Goal: Transaction & Acquisition: Purchase product/service

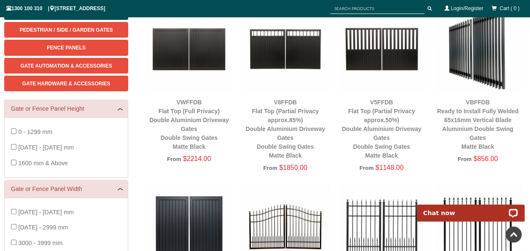
scroll to position [148, 0]
click at [276, 46] on img at bounding box center [285, 49] width 88 height 88
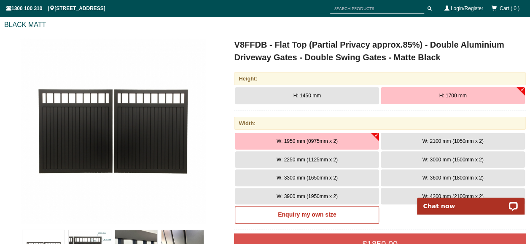
click at [124, 118] on img at bounding box center [113, 131] width 186 height 186
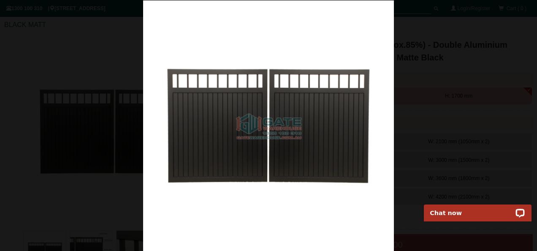
click at [345, 32] on img at bounding box center [268, 125] width 251 height 251
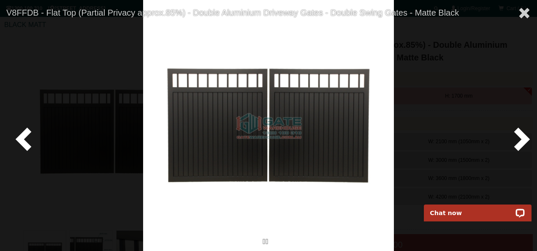
click at [525, 140] on span at bounding box center [519, 138] width 25 height 25
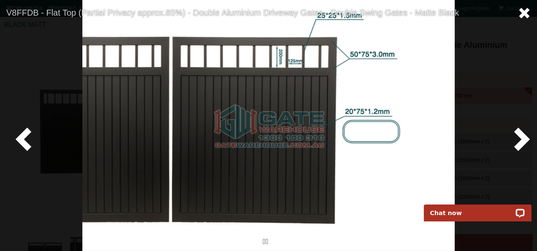
click at [527, 14] on span at bounding box center [524, 13] width 13 height 13
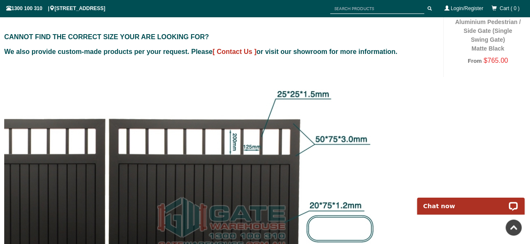
scroll to position [823, 0]
